Goal: Check status

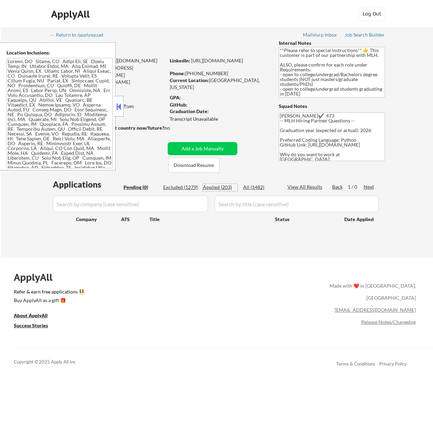
click at [225, 187] on div "Applied (203)" at bounding box center [220, 187] width 34 height 7
select select ""applied""
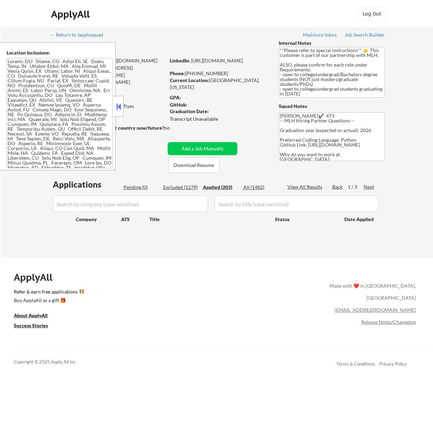
select select ""applied""
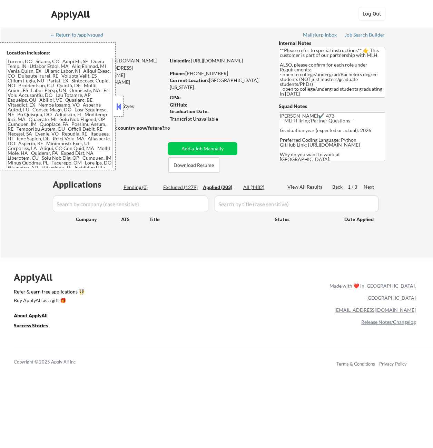
select select ""applied""
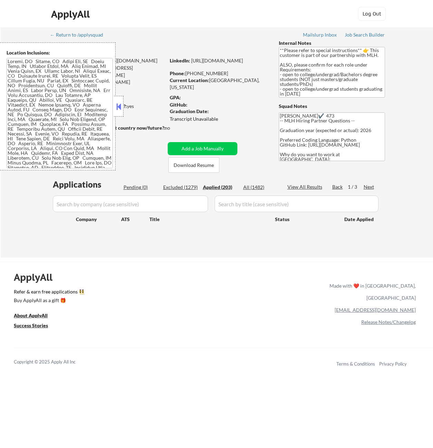
select select ""applied""
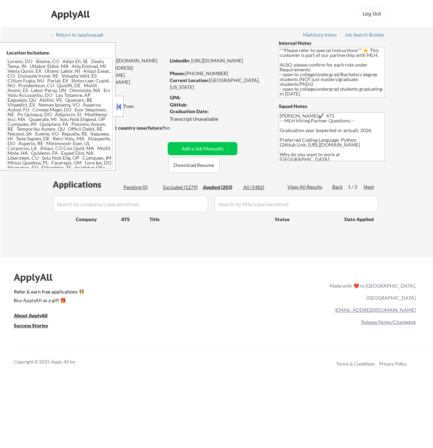
select select ""applied""
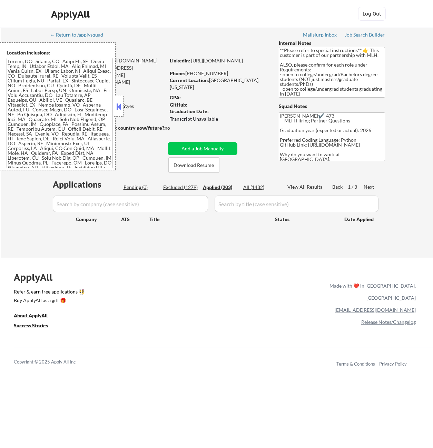
select select ""applied""
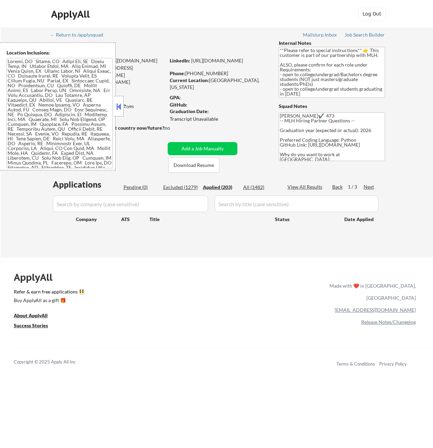
select select ""applied""
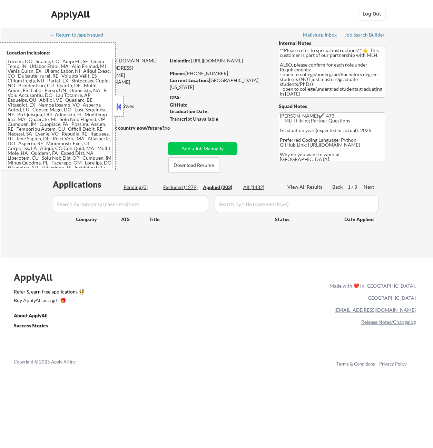
select select ""applied""
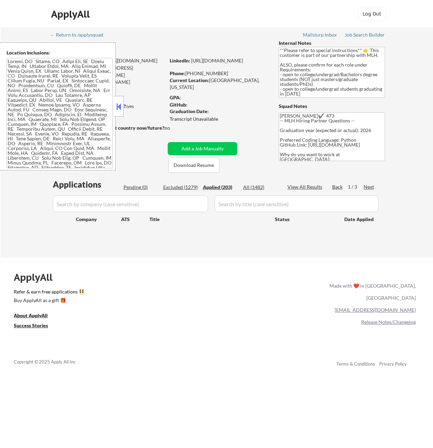
select select ""applied""
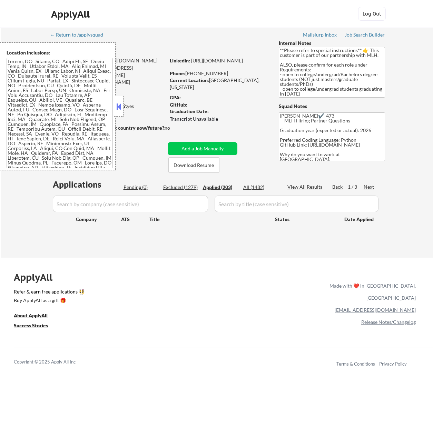
select select ""applied""
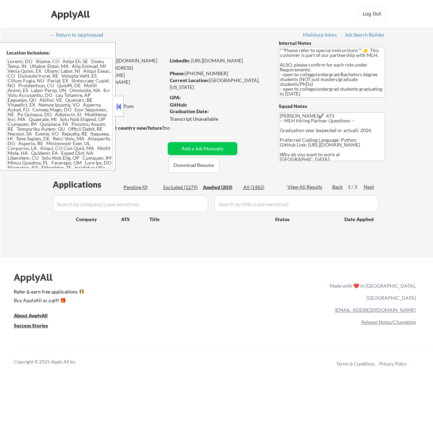
select select ""applied""
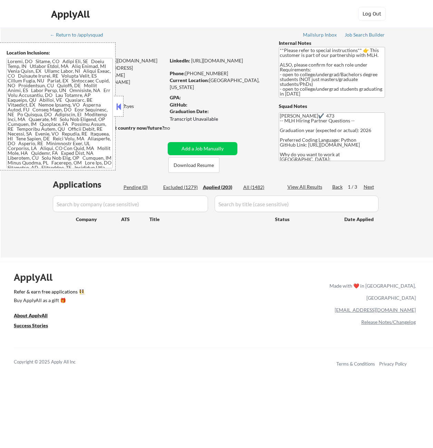
select select ""applied""
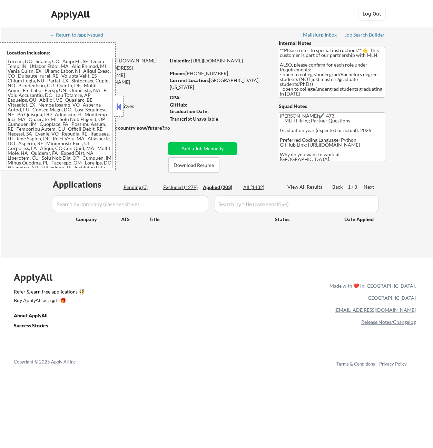
select select ""applied""
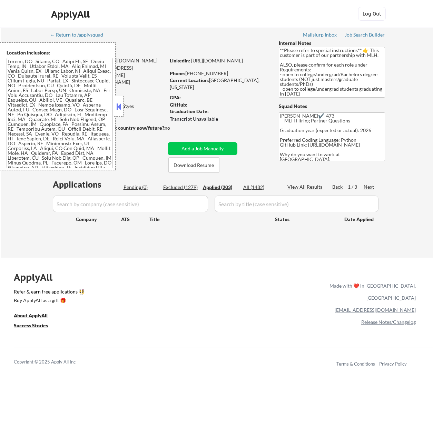
select select ""applied""
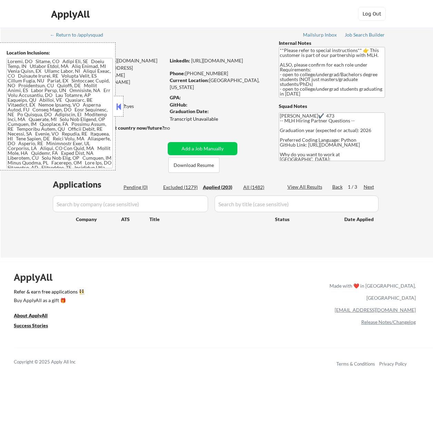
select select ""applied""
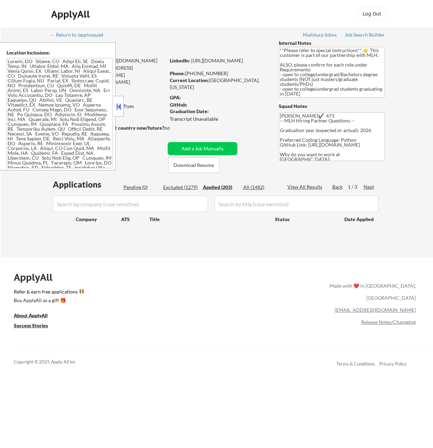
select select ""applied""
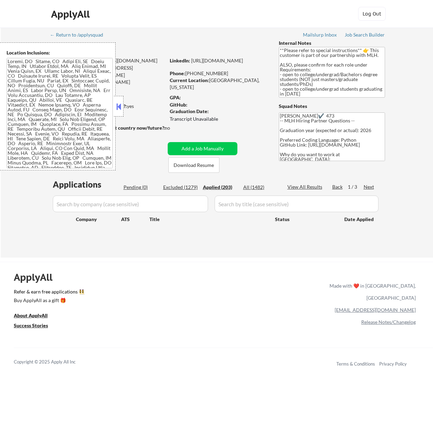
select select ""applied""
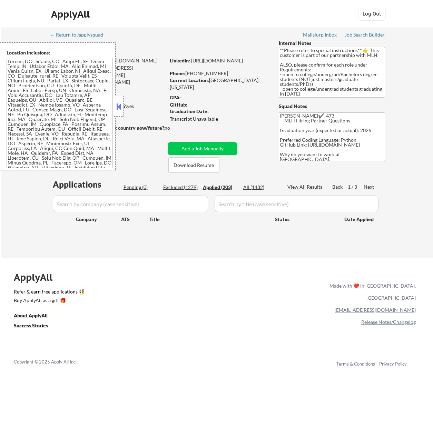
select select ""applied""
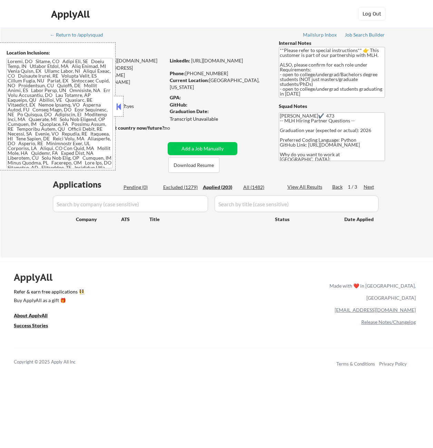
select select ""applied""
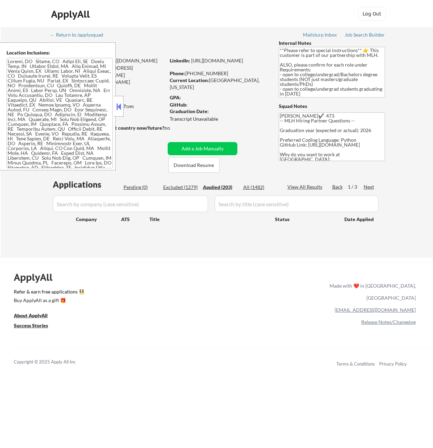
select select ""applied""
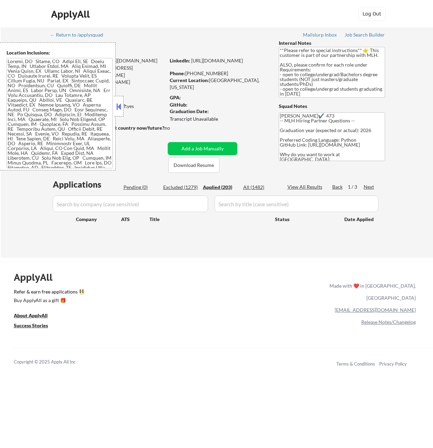
select select ""applied""
